Goal: Obtain resource: Download file/media

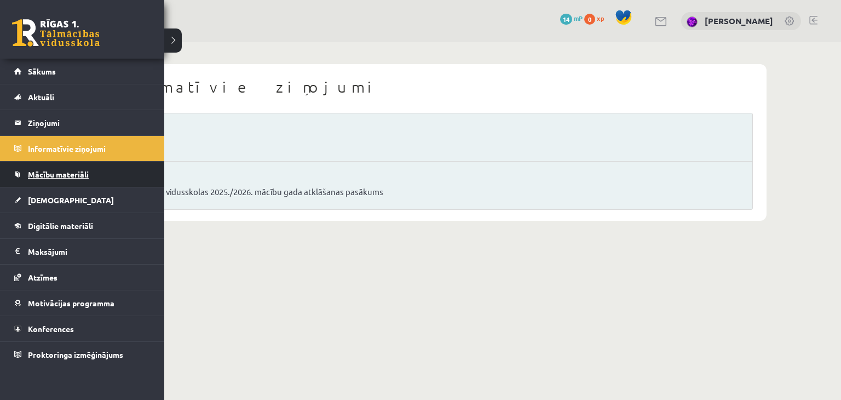
click at [50, 170] on span "Mācību materiāli" at bounding box center [58, 174] width 61 height 10
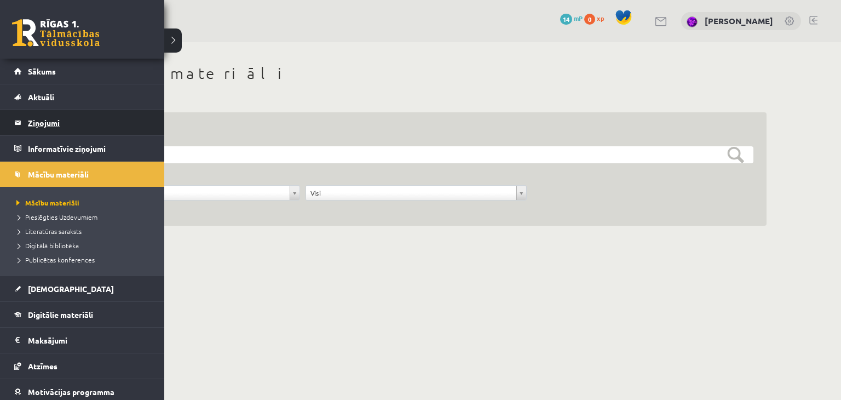
click at [31, 125] on legend "Ziņojumi 0" at bounding box center [89, 122] width 123 height 25
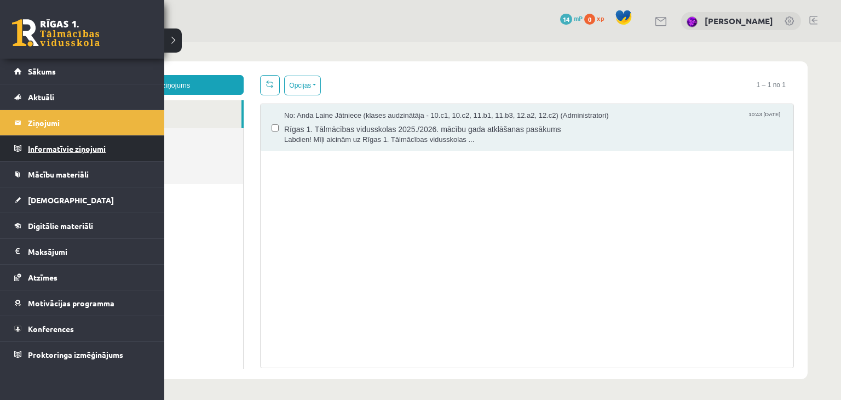
click at [46, 151] on legend "Informatīvie ziņojumi 0" at bounding box center [89, 148] width 123 height 25
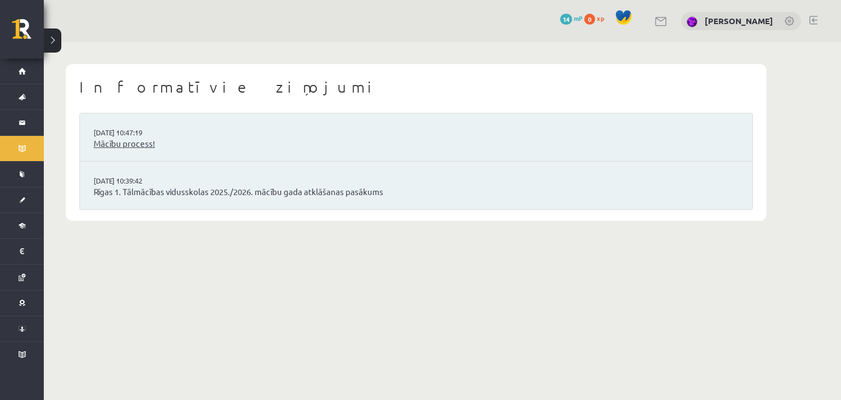
click at [137, 149] on link "Mācību process!" at bounding box center [416, 143] width 645 height 13
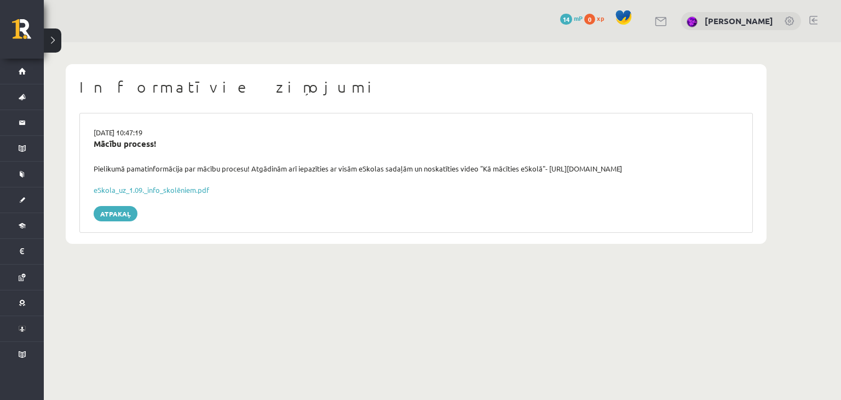
click at [139, 196] on div "27.08.2025 10:47:19 Mācību process! Pielikumā pamatinformācija par mācību proce…" at bounding box center [416, 173] width 674 height 120
click at [147, 191] on link "eSkola_uz_1.09._info_skolēniem.pdf" at bounding box center [152, 189] width 116 height 9
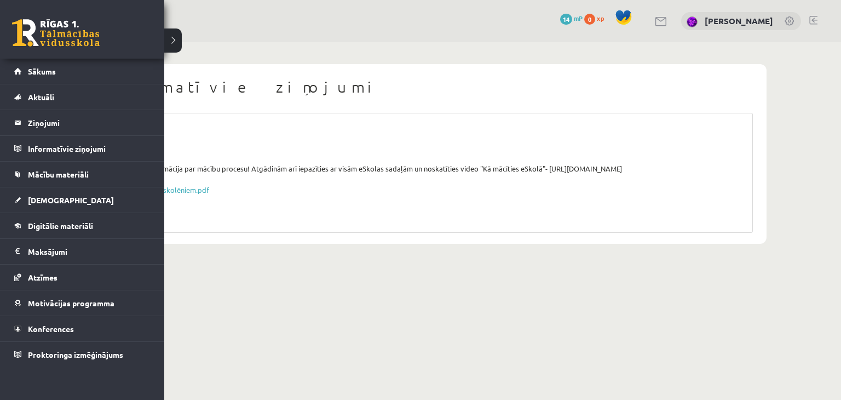
click at [61, 51] on div "0 Dāvanas 14 mP 0 xp" at bounding box center [82, 29] width 164 height 59
click at [53, 44] on link at bounding box center [56, 32] width 88 height 27
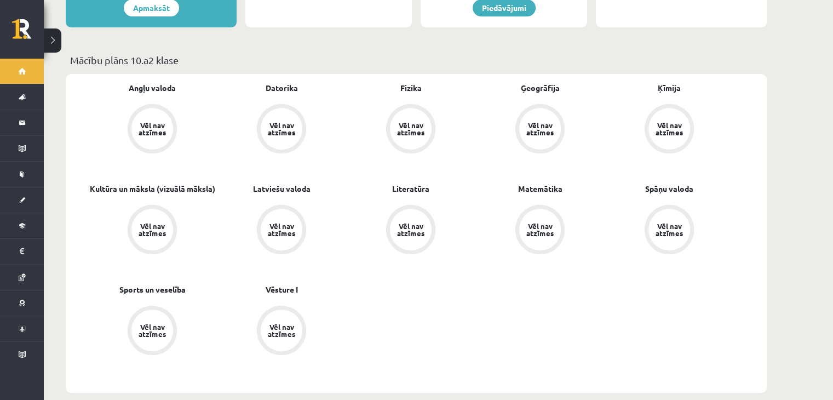
scroll to position [301, 0]
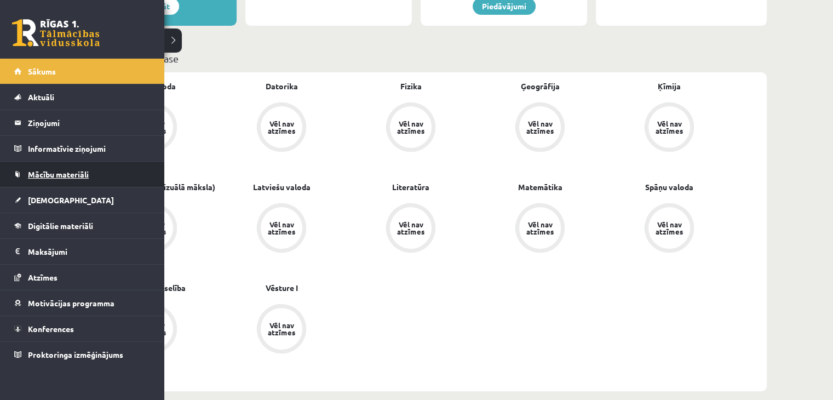
click at [36, 174] on span "Mācību materiāli" at bounding box center [58, 174] width 61 height 10
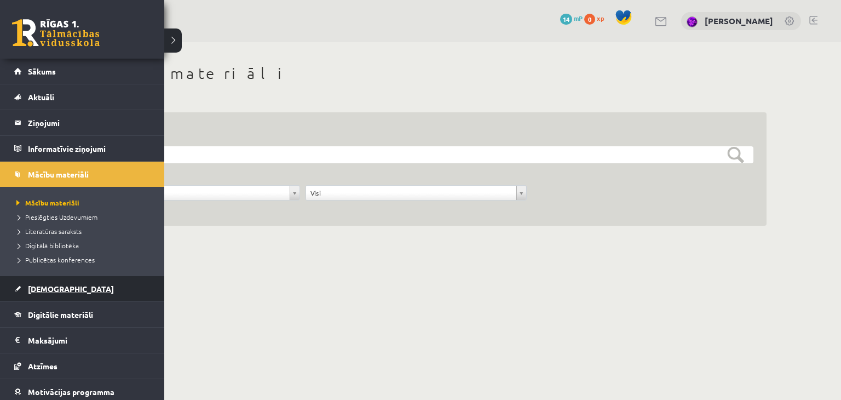
click at [48, 290] on span "[DEMOGRAPHIC_DATA]" at bounding box center [71, 289] width 86 height 10
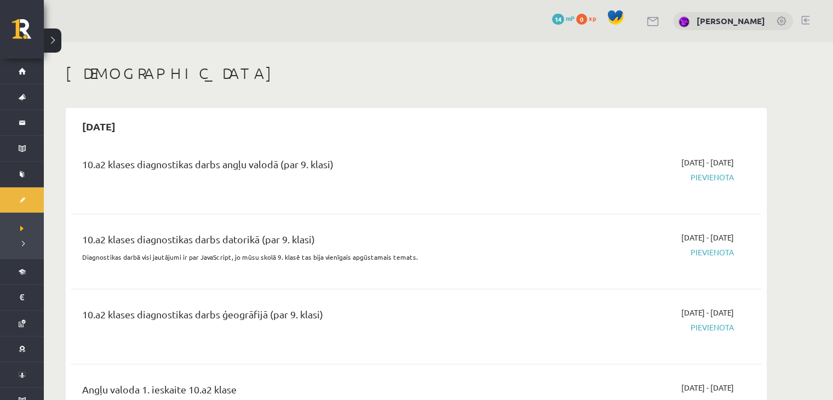
click at [707, 181] on span "Pievienota" at bounding box center [630, 177] width 207 height 12
click at [707, 176] on span "Pievienota" at bounding box center [630, 177] width 207 height 12
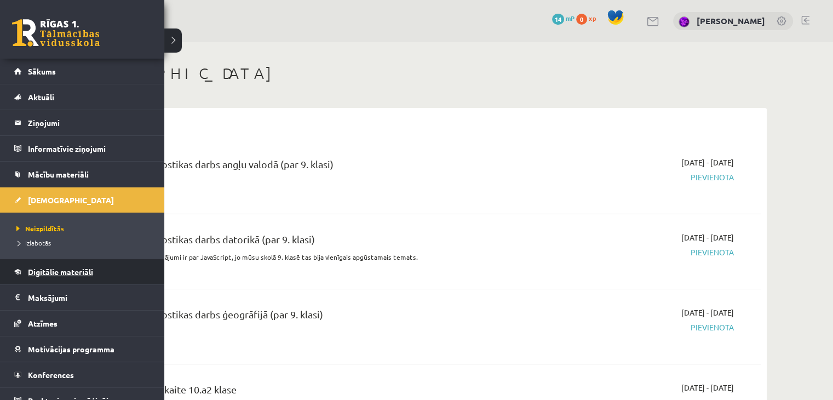
click at [65, 278] on link "Digitālie materiāli" at bounding box center [82, 271] width 136 height 25
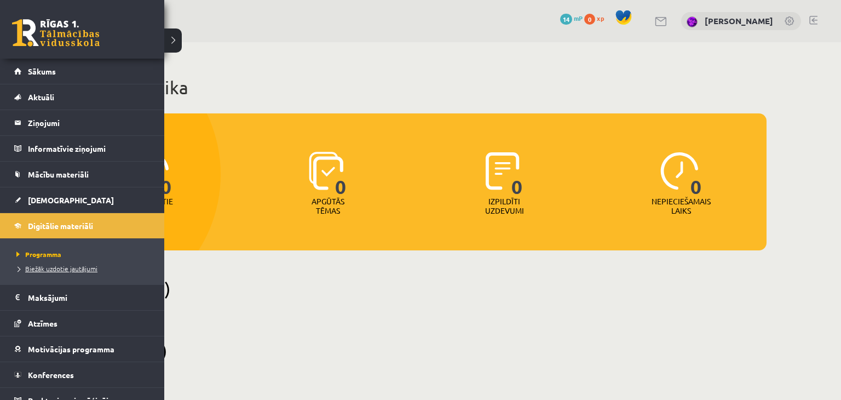
click at [53, 270] on span "Biežāk uzdotie jautājumi" at bounding box center [56, 268] width 84 height 9
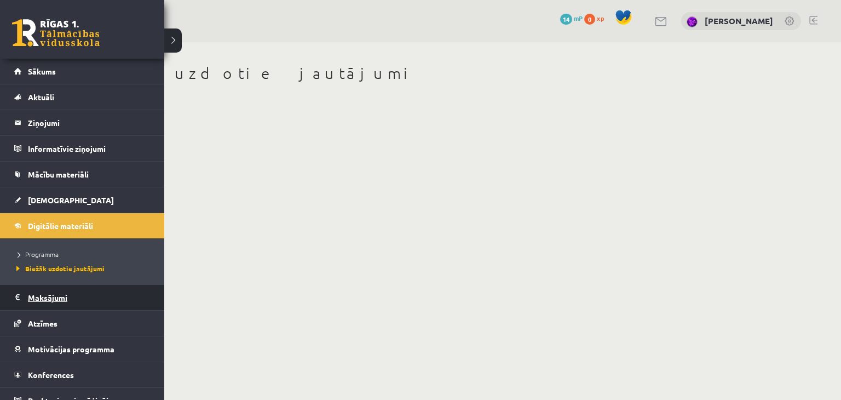
scroll to position [12, 0]
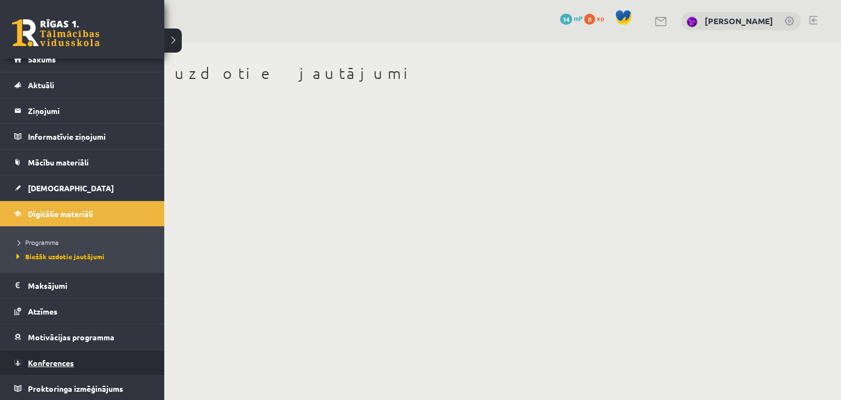
click at [68, 362] on span "Konferences" at bounding box center [51, 363] width 46 height 10
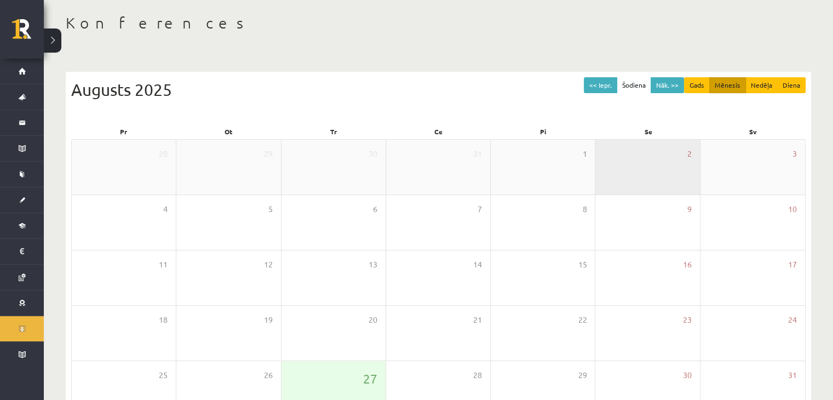
scroll to position [53, 0]
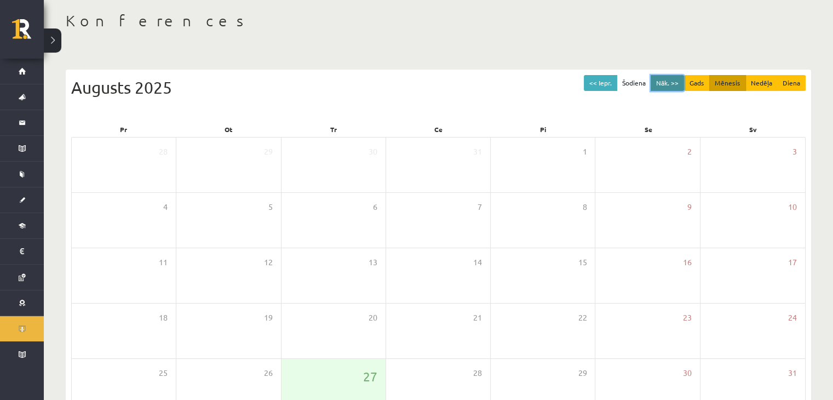
click at [675, 83] on button "Nāk. >>" at bounding box center [667, 83] width 33 height 16
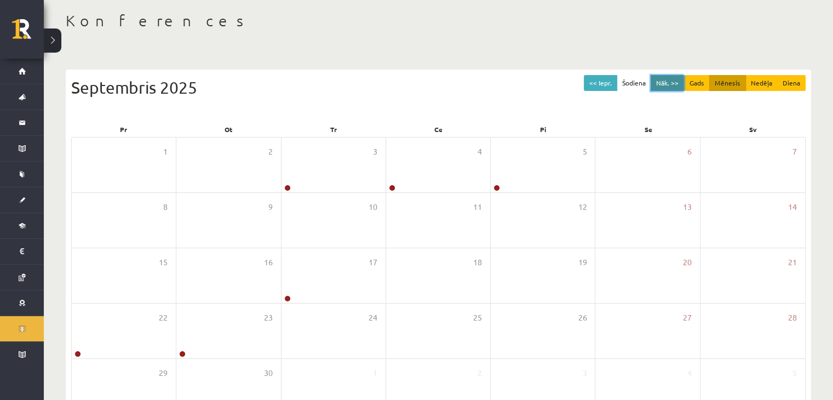
scroll to position [123, 0]
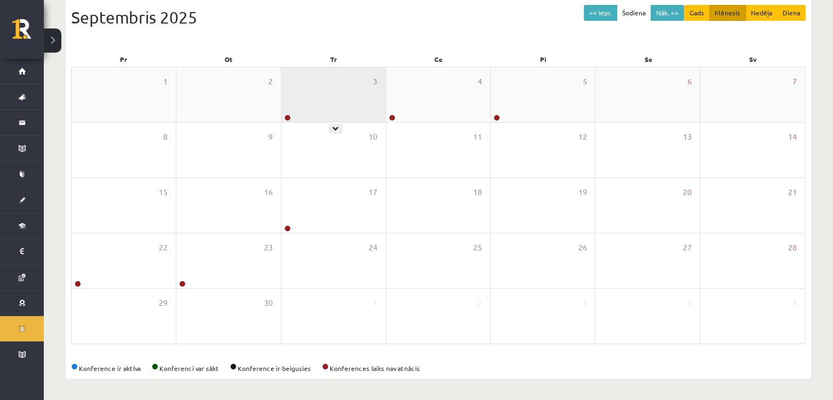
click at [382, 101] on div "3" at bounding box center [334, 94] width 104 height 55
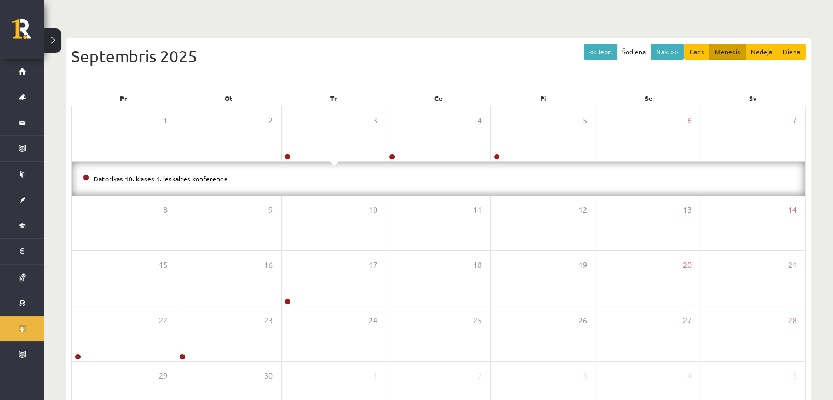
scroll to position [83, 0]
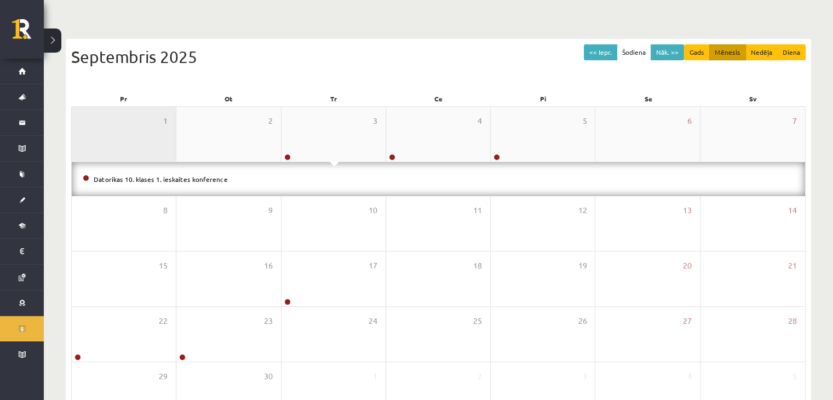
click at [134, 136] on div "1" at bounding box center [124, 134] width 104 height 55
